Goal: Use online tool/utility: Utilize a website feature to perform a specific function

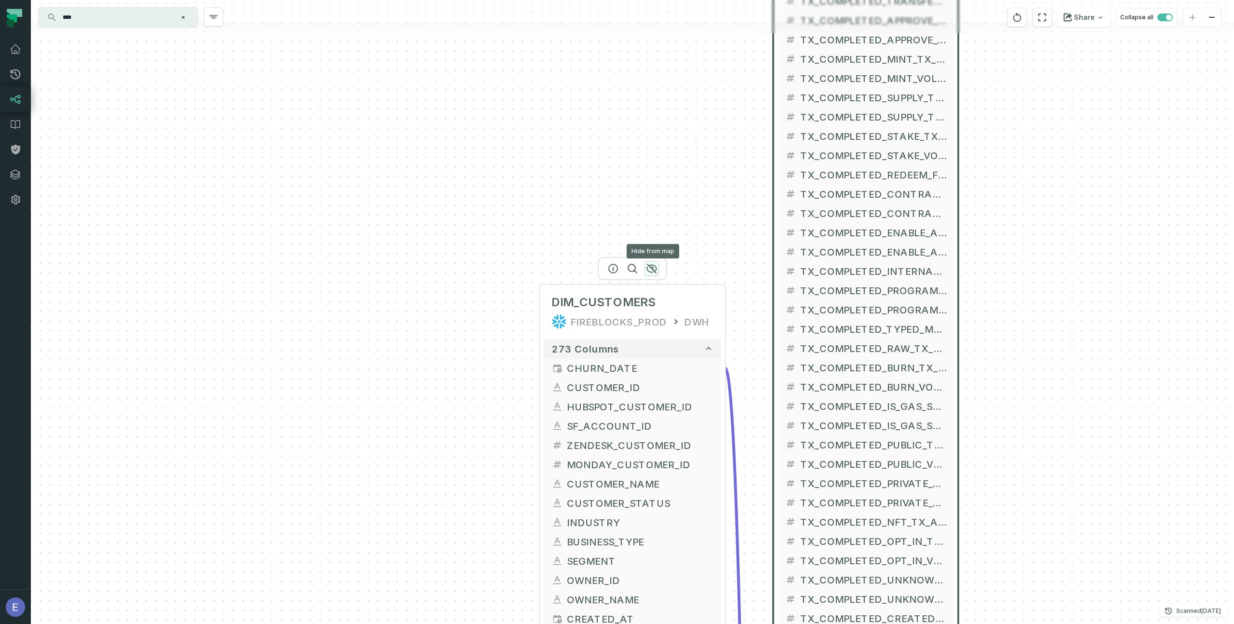
click at [650, 270] on icon "button" at bounding box center [652, 269] width 12 height 12
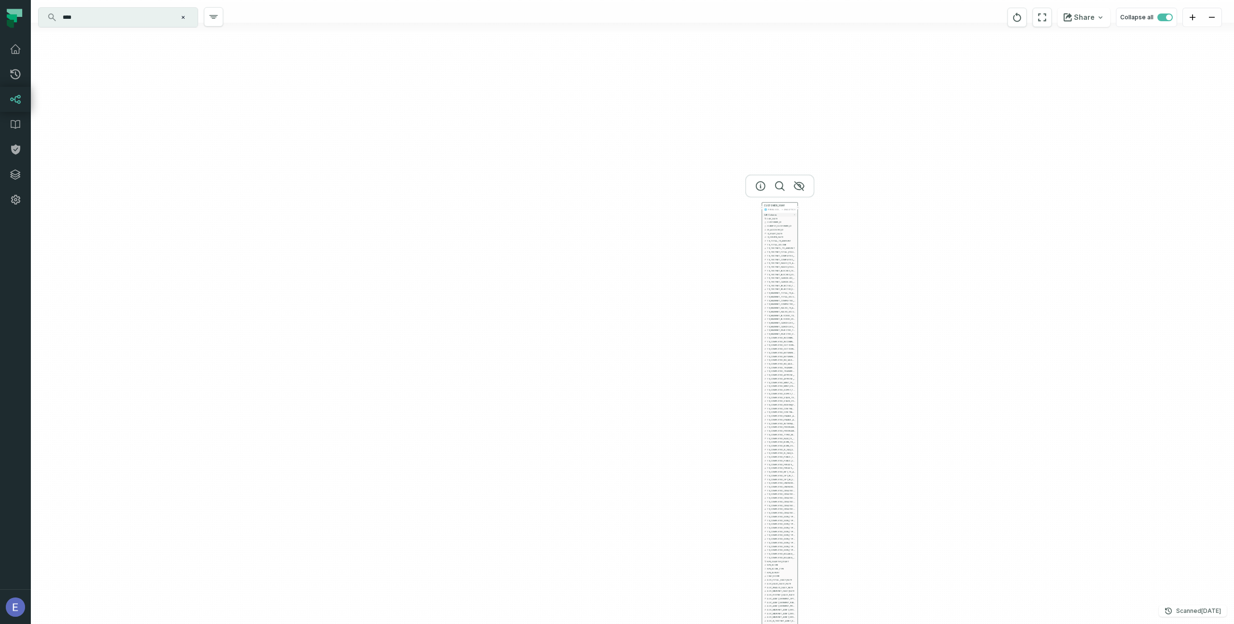
drag, startPoint x: 887, startPoint y: 193, endPoint x: 728, endPoint y: 341, distance: 216.6
click at [714, 360] on div "+ CUSTOMER_XRAY FIREBLOCKS_PROD ANALYTICS + 149 columns + DAY_DATE + + CUSTOMER…" at bounding box center [632, 312] width 1203 height 624
click at [796, 192] on icon "button" at bounding box center [797, 192] width 12 height 12
click at [800, 195] on div at bounding box center [777, 191] width 69 height 23
click at [798, 192] on icon "button" at bounding box center [798, 191] width 10 height 9
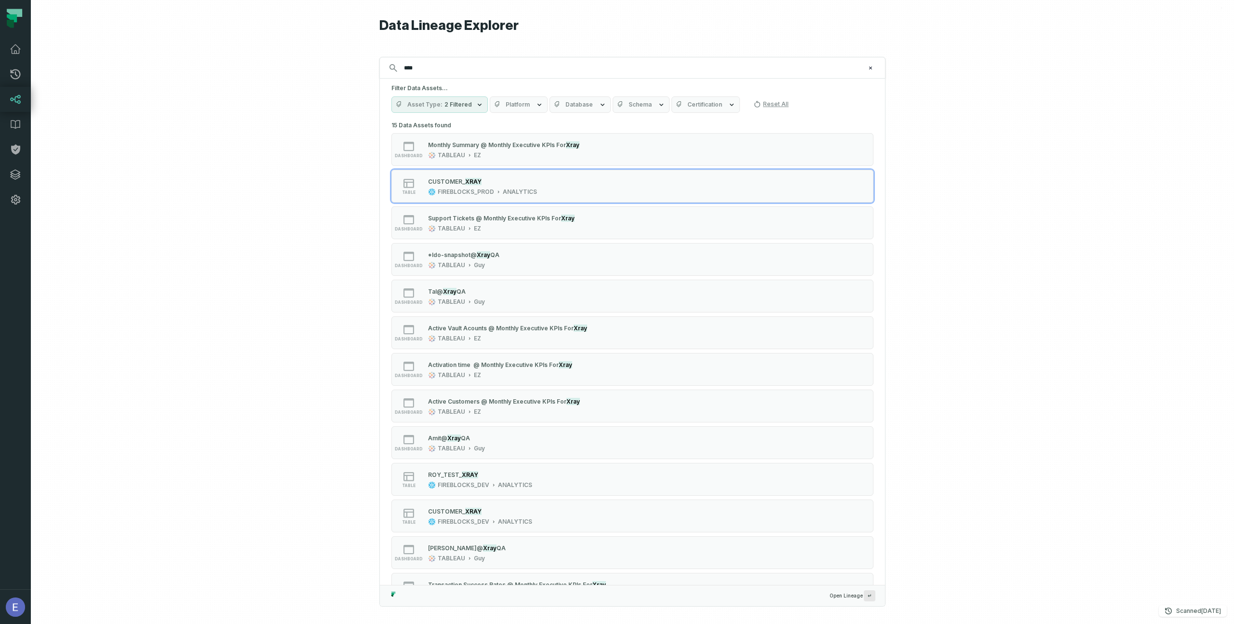
click at [472, 69] on input "****" at bounding box center [631, 67] width 467 height 15
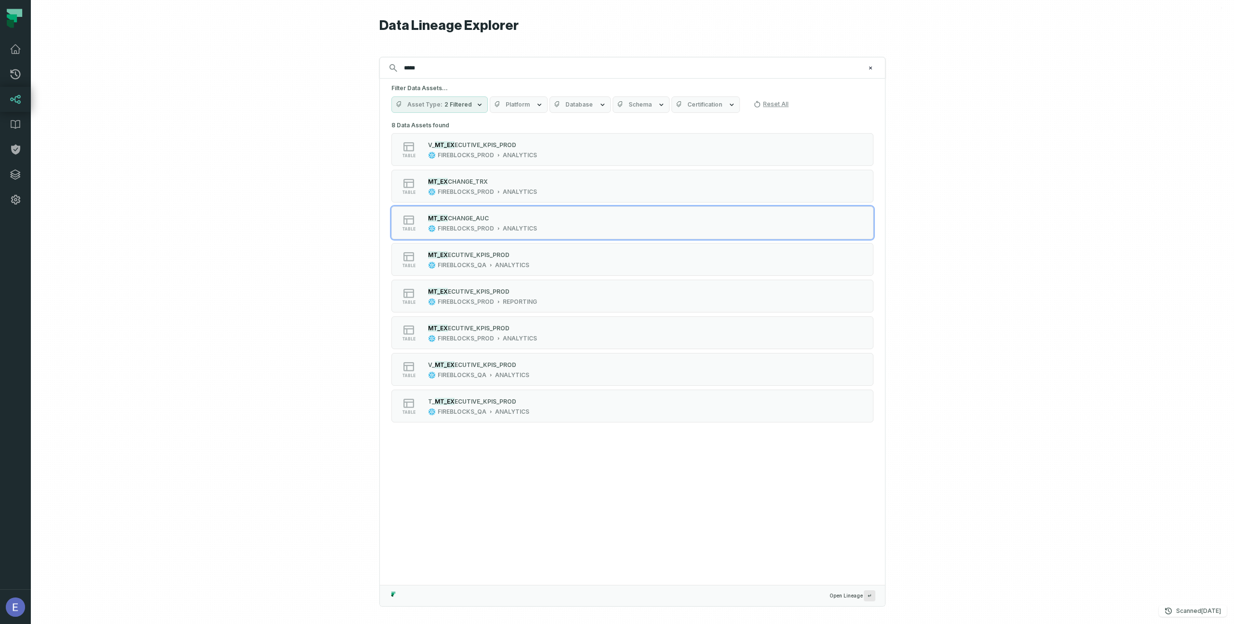
type input "*****"
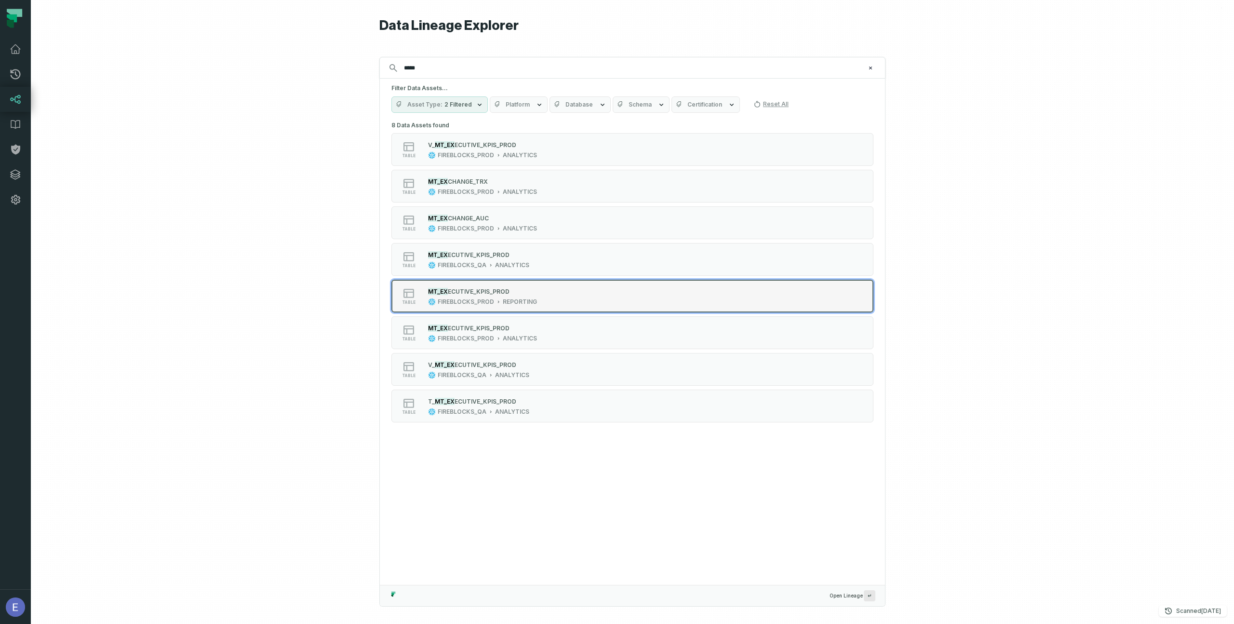
click at [467, 296] on div "MT_EX ECUTIVE_KPIS_PROD FIREBLOCKS_PROD REPORTING" at bounding box center [482, 295] width 117 height 19
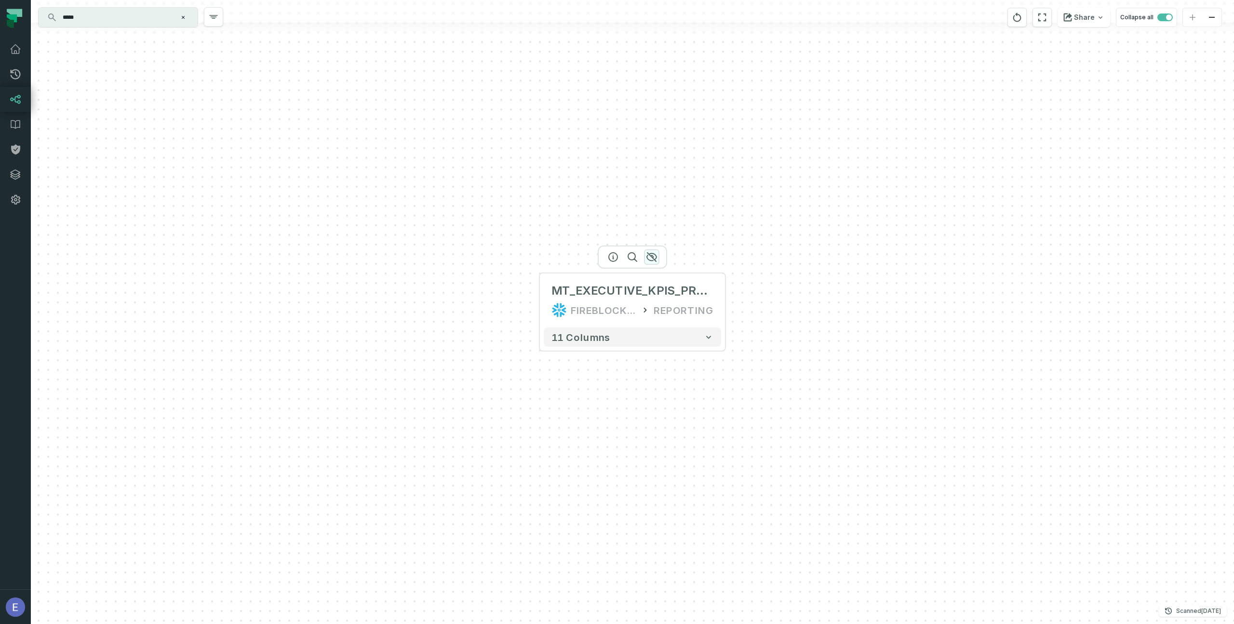
click at [654, 259] on icon "button" at bounding box center [652, 257] width 10 height 9
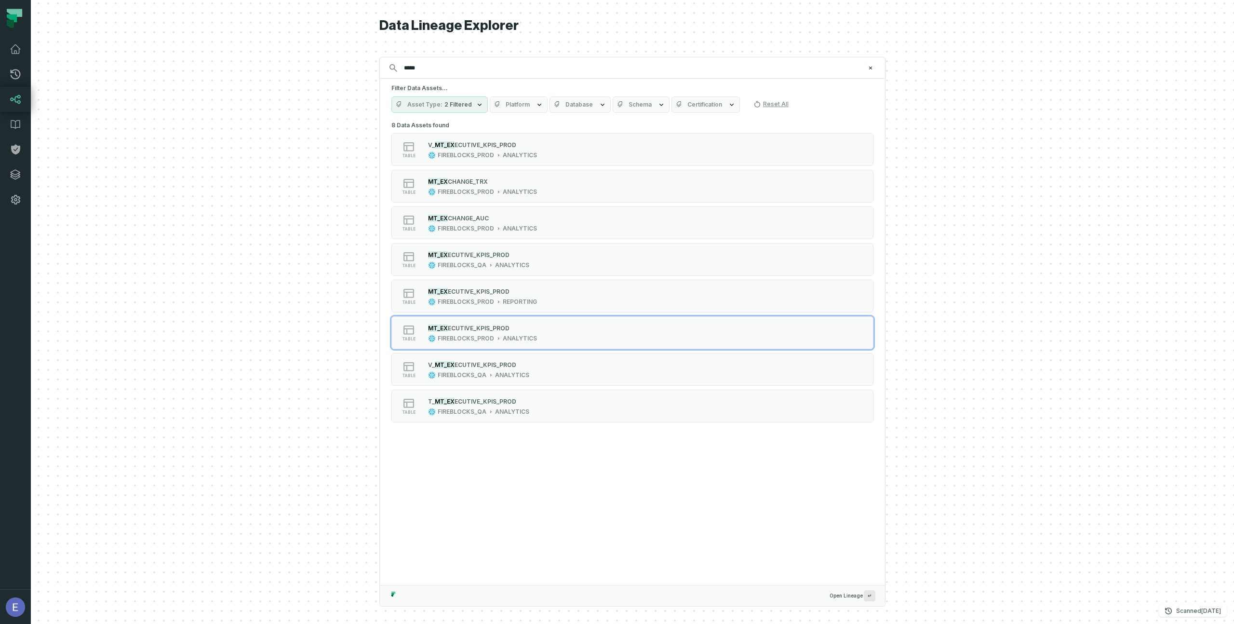
click at [457, 333] on div "MT_EX ECUTIVE_KPIS_PROD FIREBLOCKS_PROD ANALYTICS" at bounding box center [482, 332] width 117 height 19
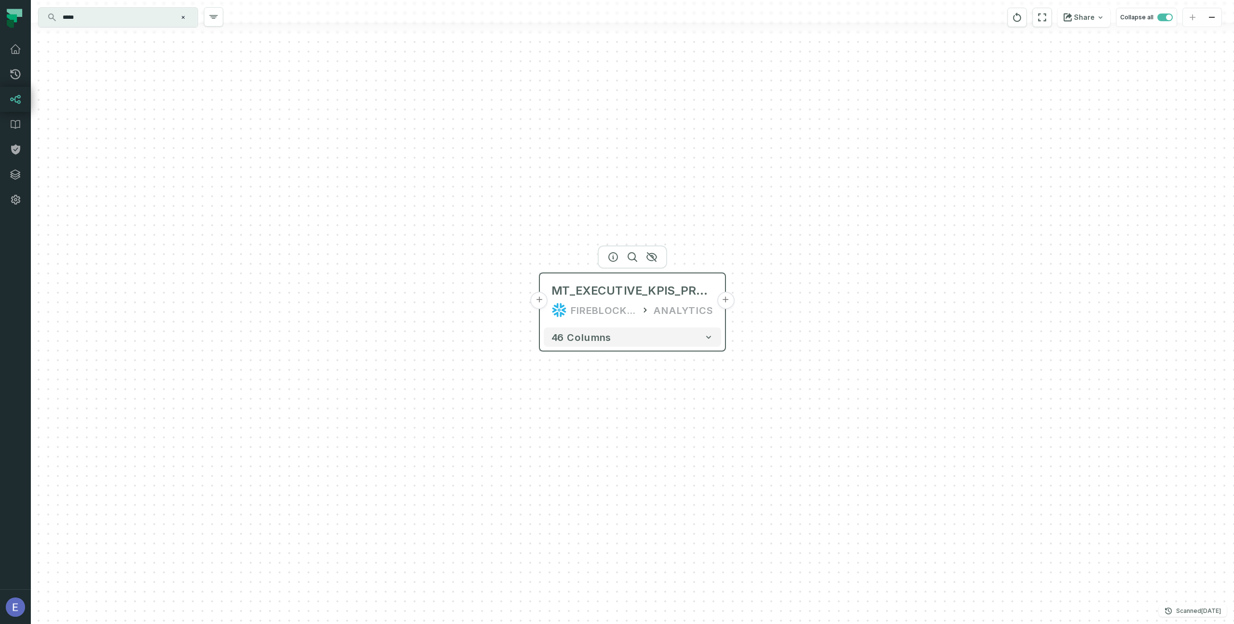
click at [724, 303] on button "+" at bounding box center [725, 300] width 17 height 17
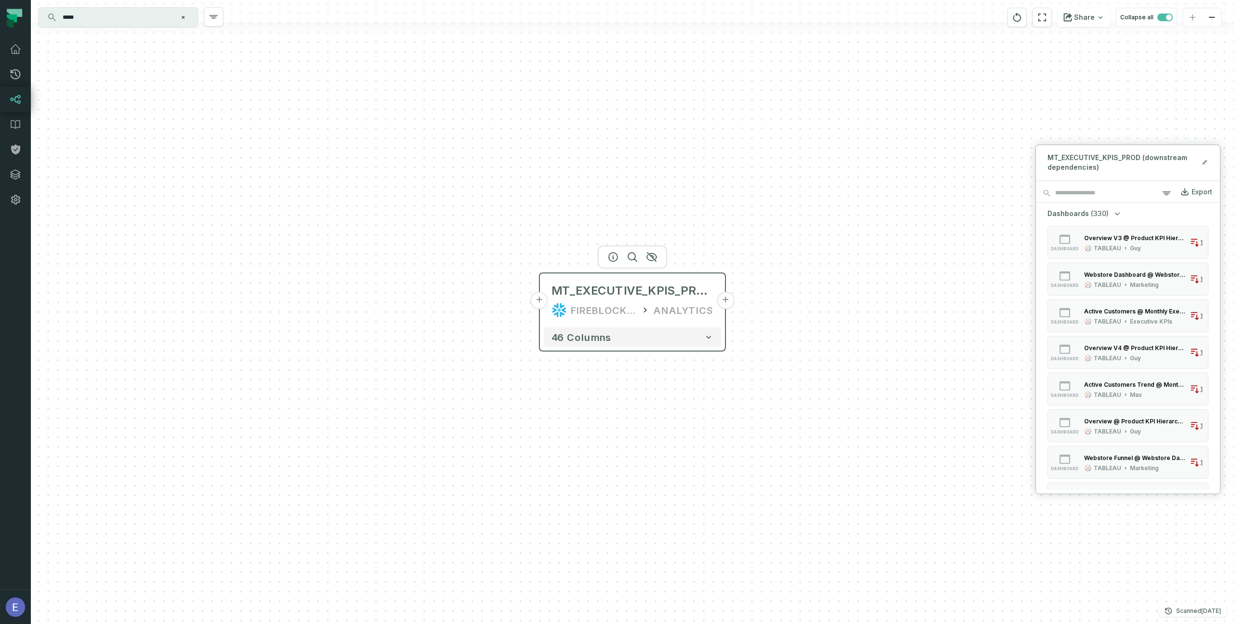
click at [540, 300] on button "+" at bounding box center [539, 300] width 17 height 17
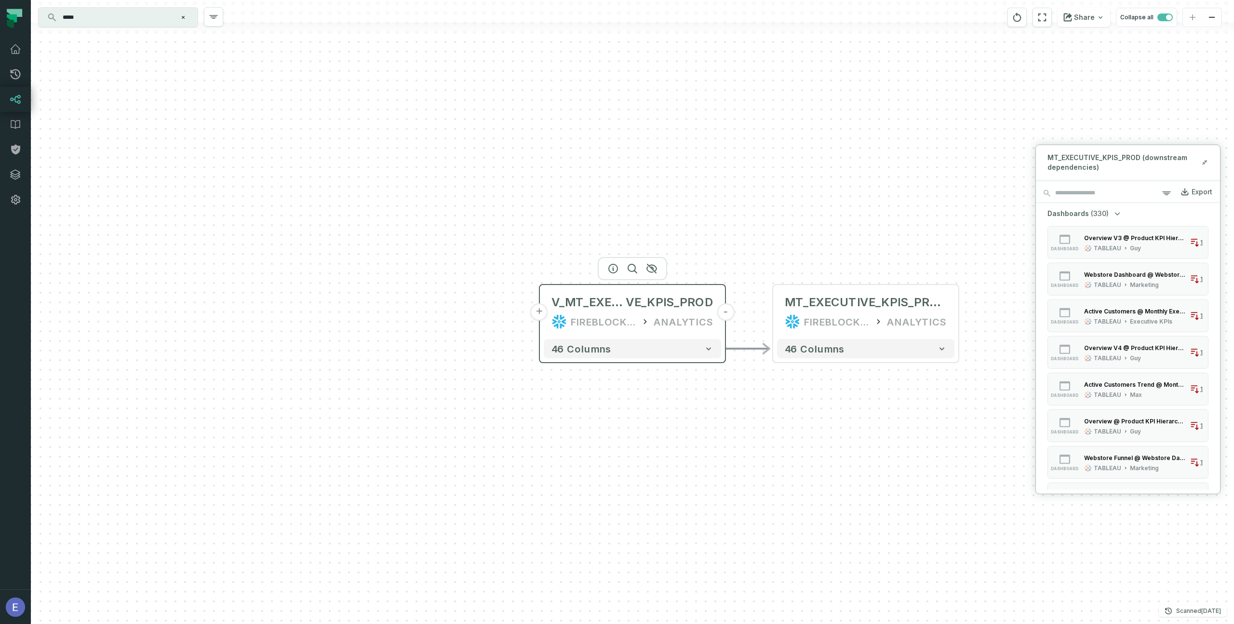
click at [540, 312] on button "+" at bounding box center [539, 311] width 17 height 17
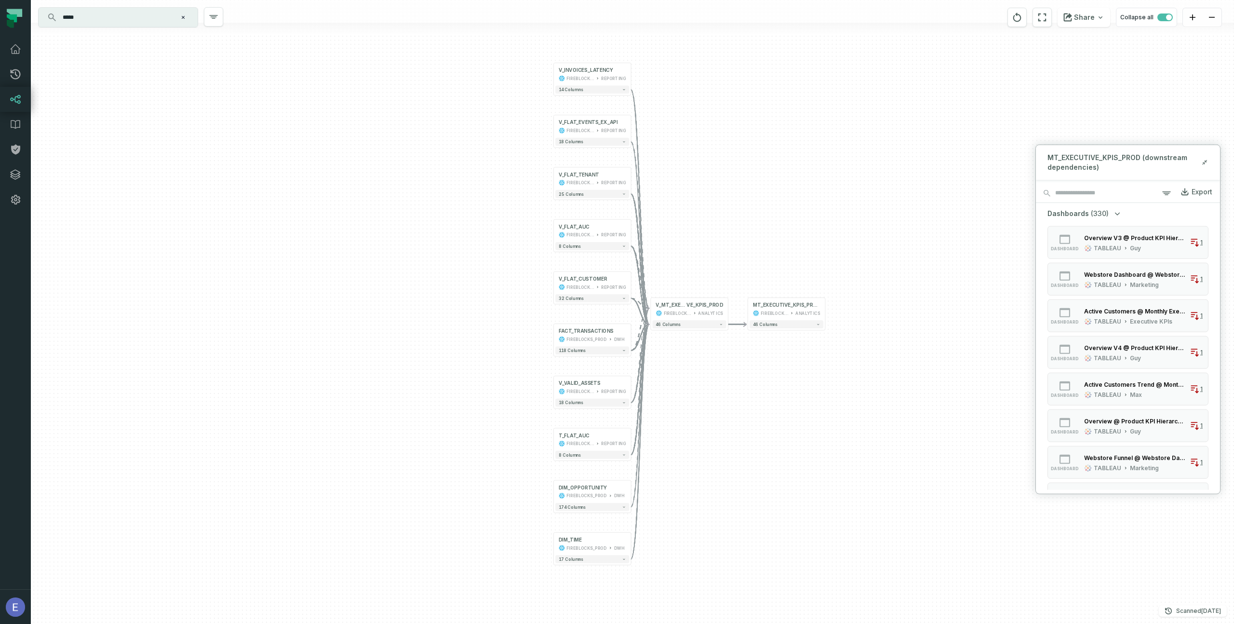
drag, startPoint x: 747, startPoint y: 437, endPoint x: 708, endPoint y: 390, distance: 60.9
click at [709, 390] on div "+ V_INVOICES_LATENCY FIREBLOCKS_PROD REPORTING + 14 columns + V_FLAT_EVENTS_EX_…" at bounding box center [632, 312] width 1203 height 624
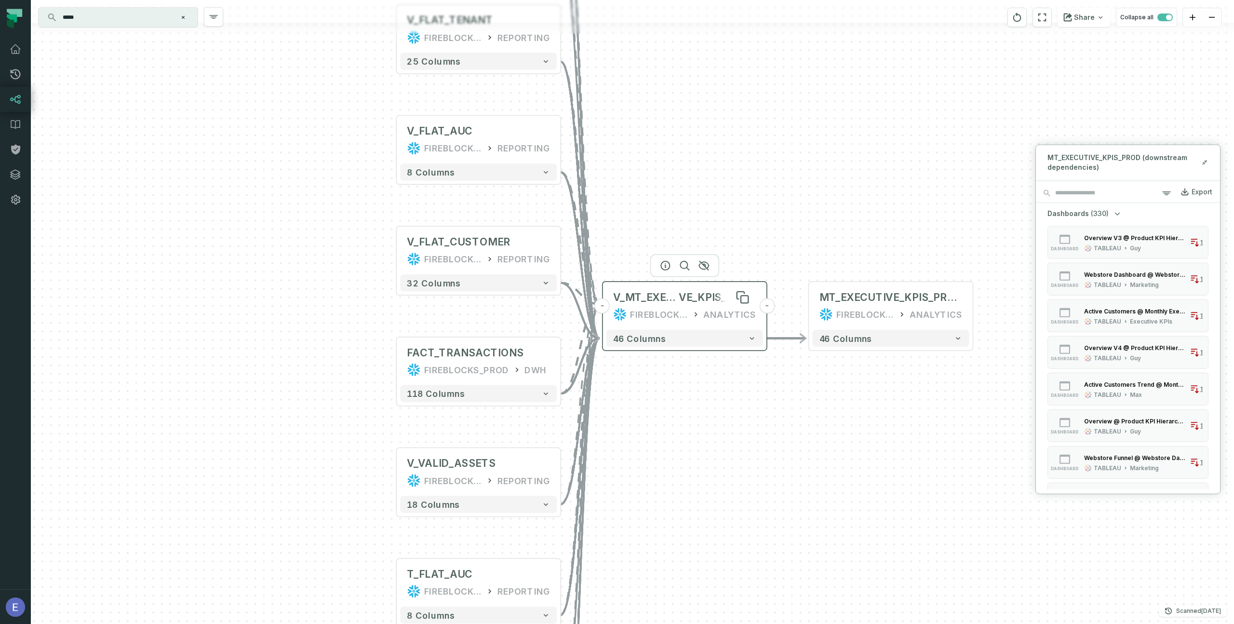
click at [682, 303] on span "VE_KPIS_PROD" at bounding box center [718, 296] width 78 height 13
click at [687, 265] on icon "button" at bounding box center [686, 266] width 12 height 12
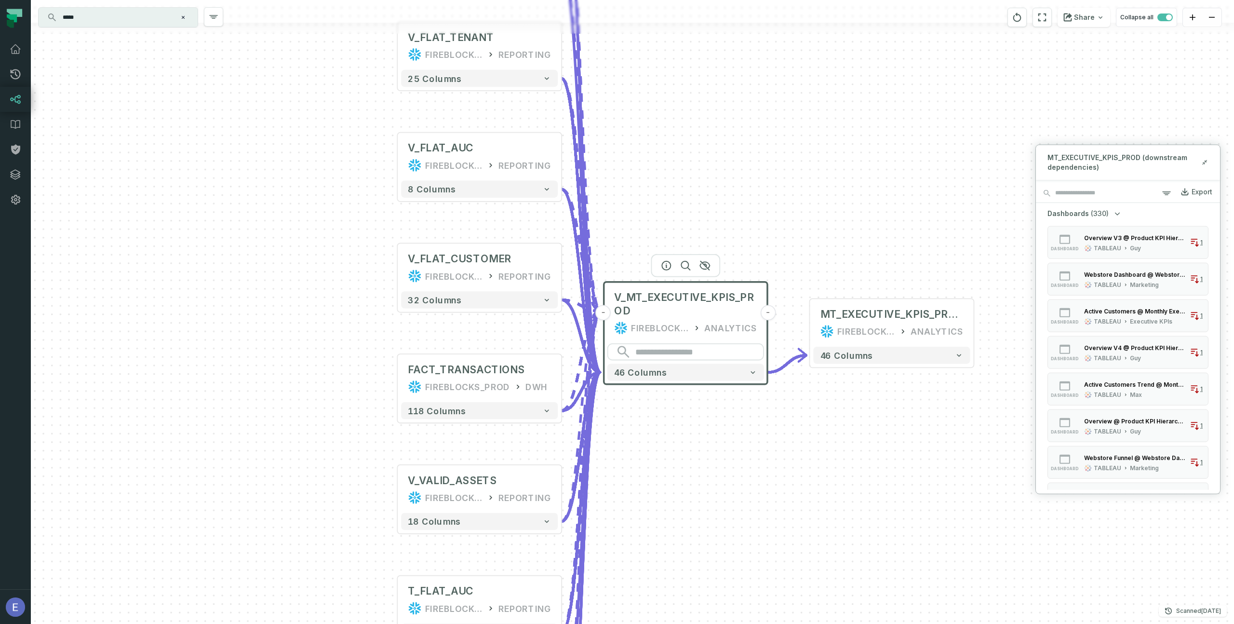
click at [604, 314] on button "-" at bounding box center [603, 312] width 15 height 15
